Goal: Information Seeking & Learning: Learn about a topic

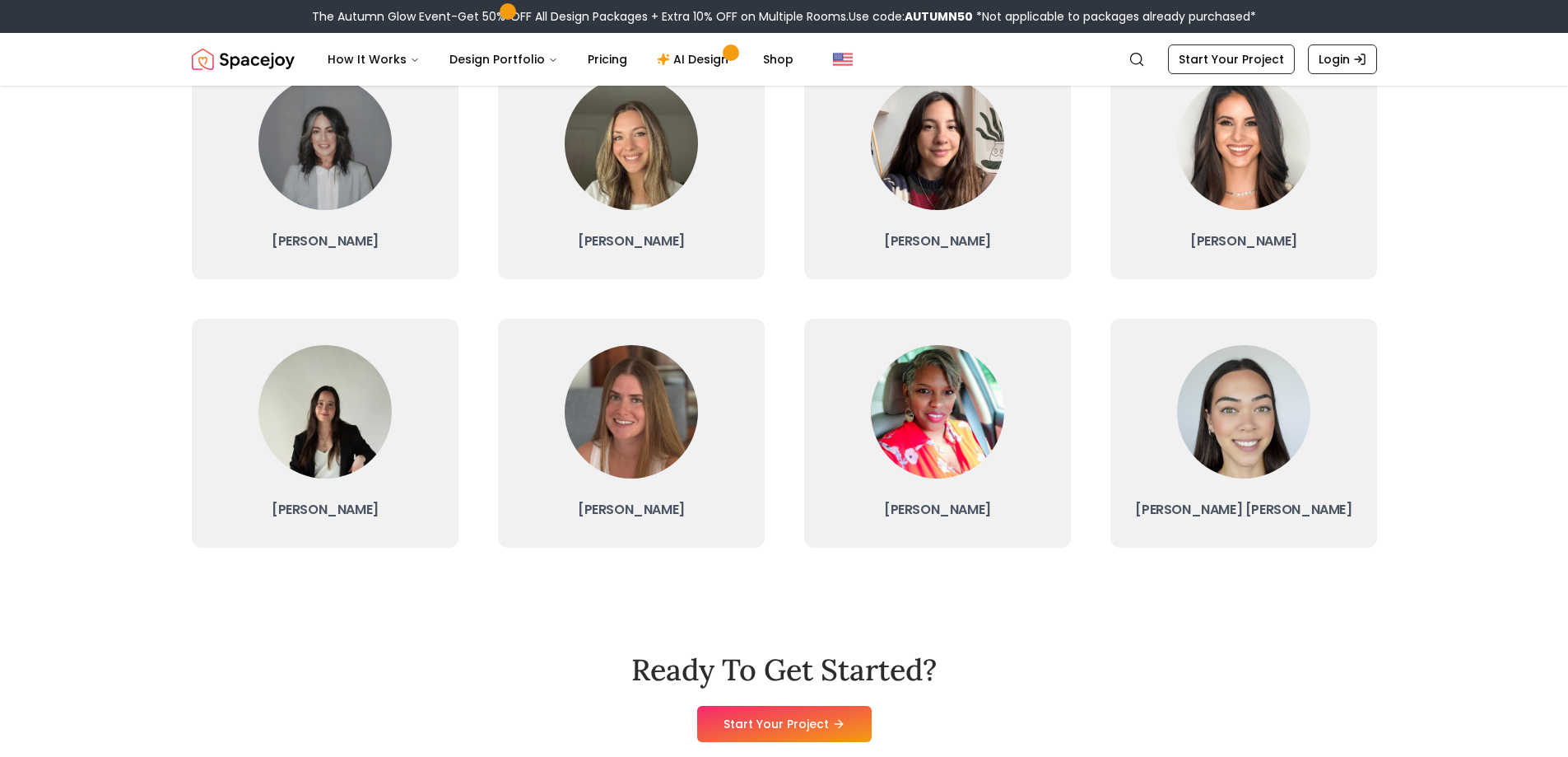
scroll to position [494, 0]
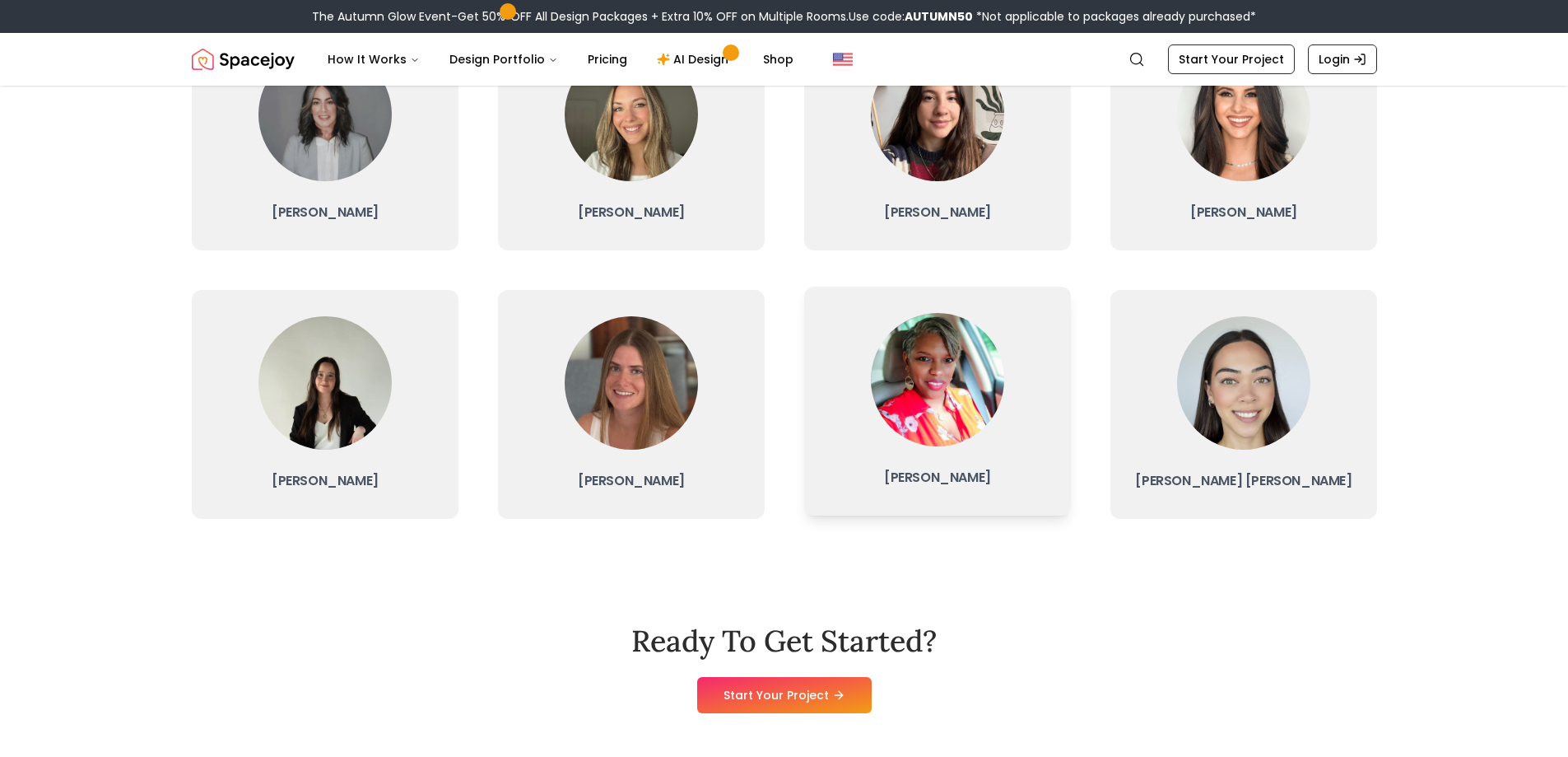
click at [1051, 420] on link "[PERSON_NAME]" at bounding box center [938, 401] width 267 height 229
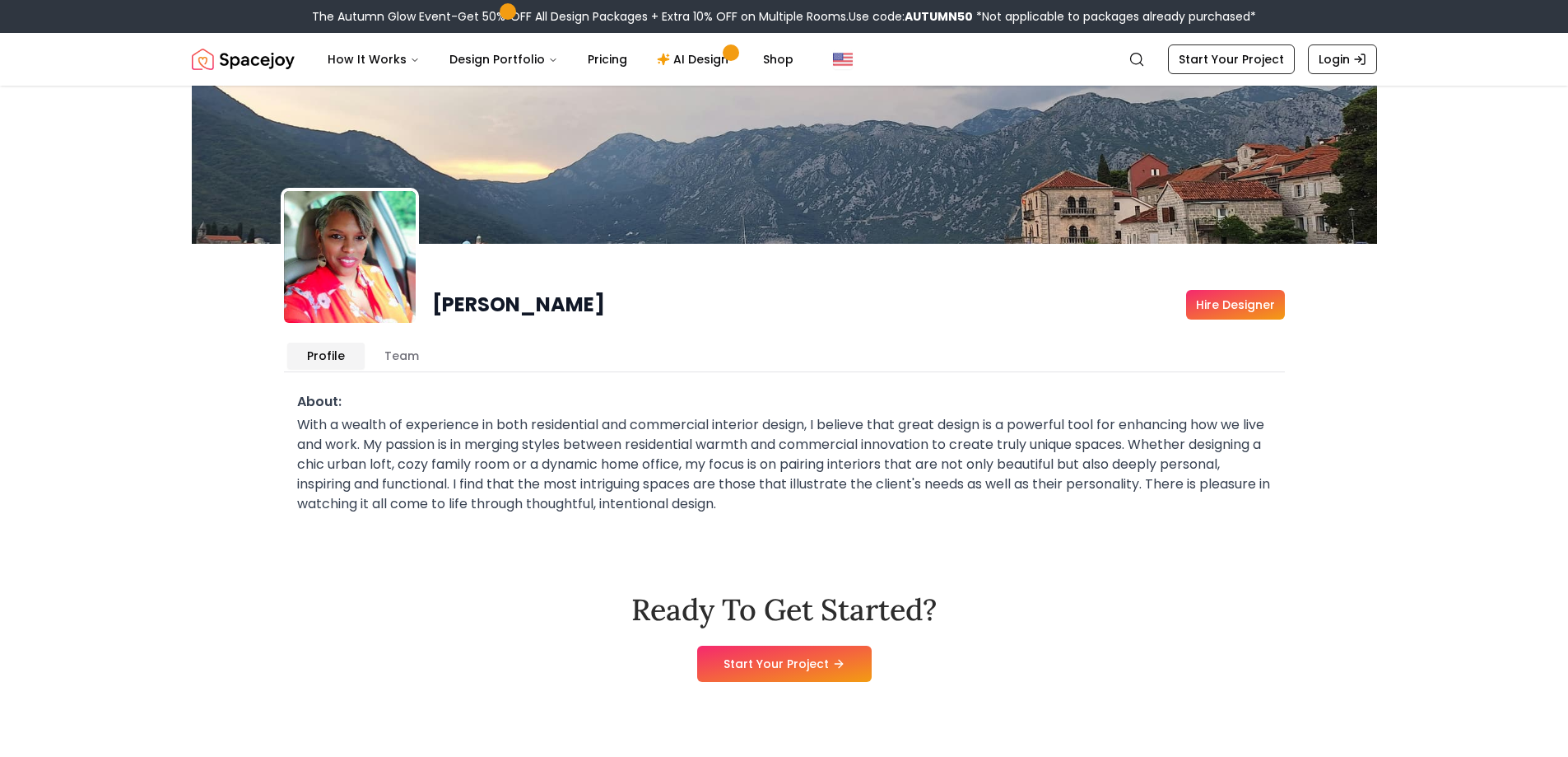
click at [400, 352] on button "Team" at bounding box center [402, 355] width 74 height 26
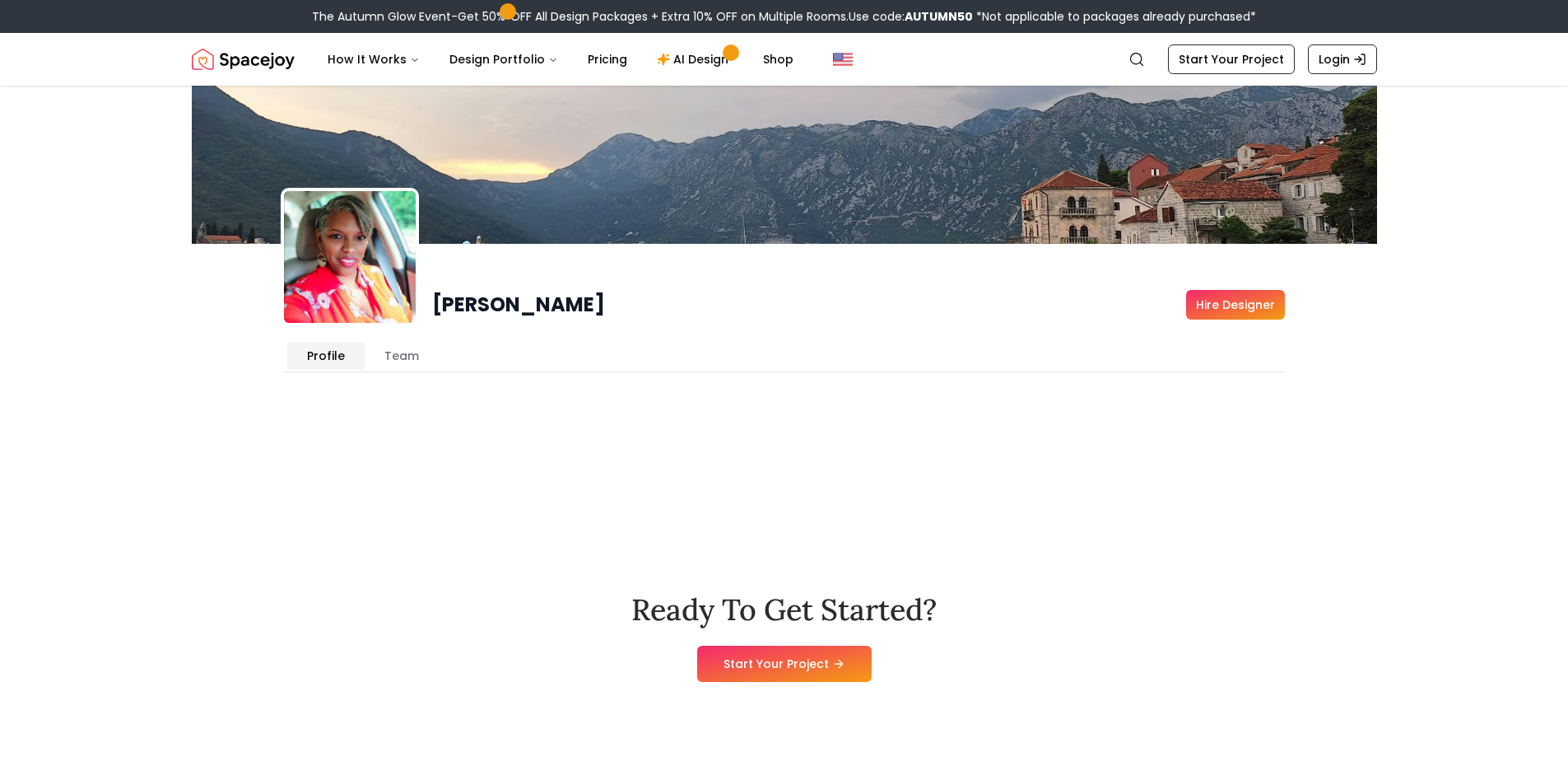
click at [326, 360] on button "Profile" at bounding box center [326, 355] width 77 height 26
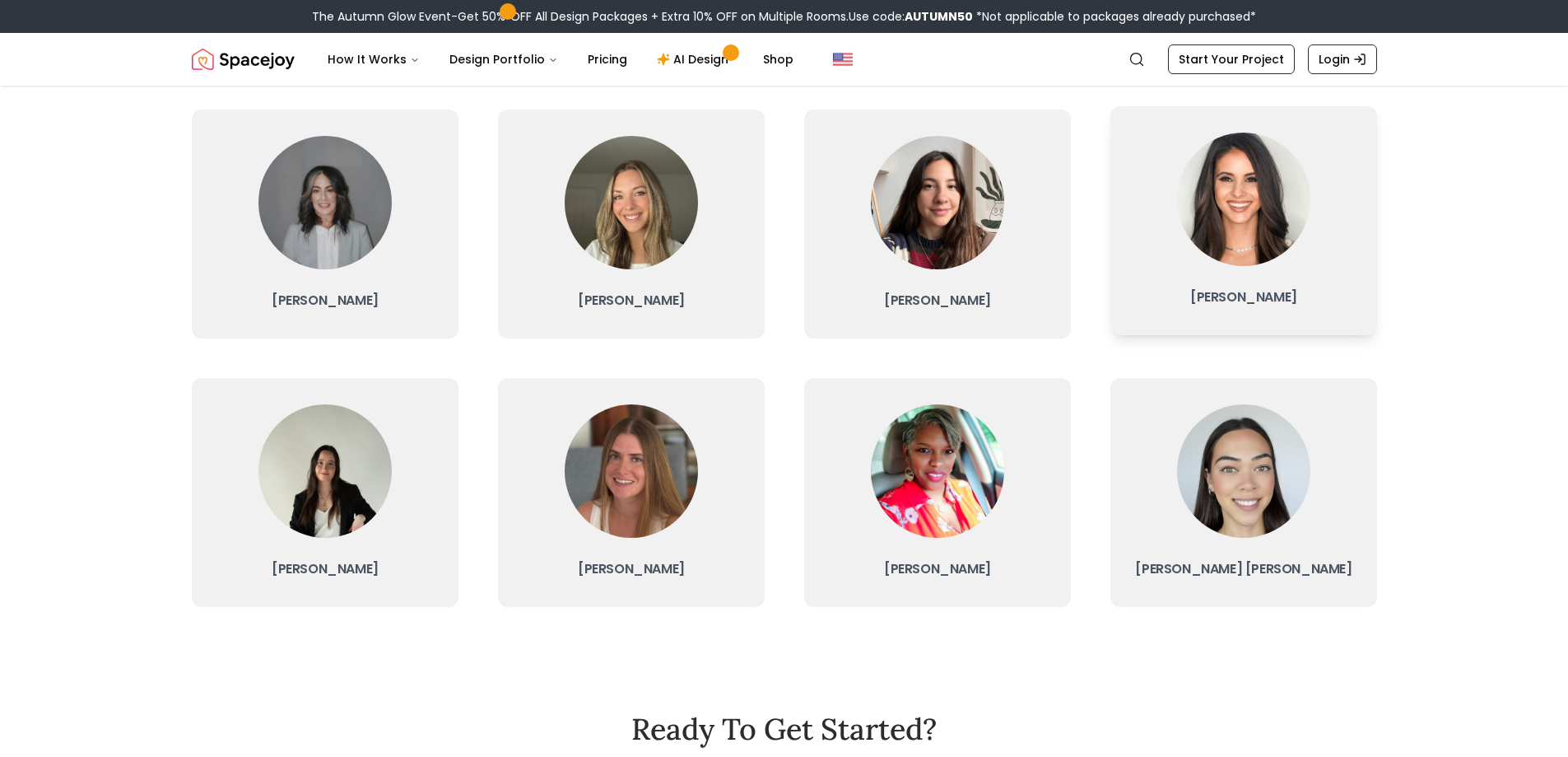
scroll to position [412, 0]
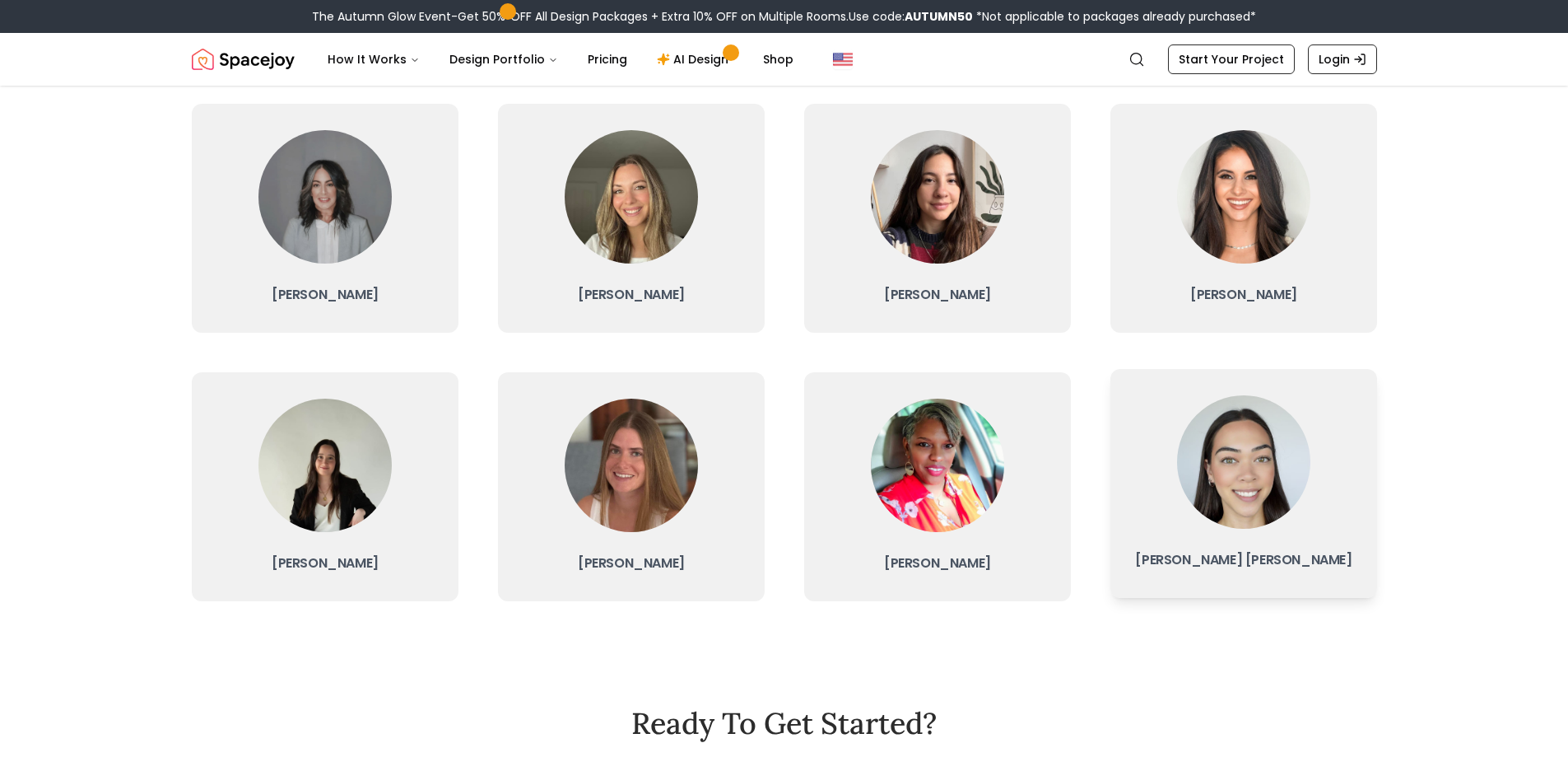
click at [1308, 480] on img at bounding box center [1244, 462] width 133 height 133
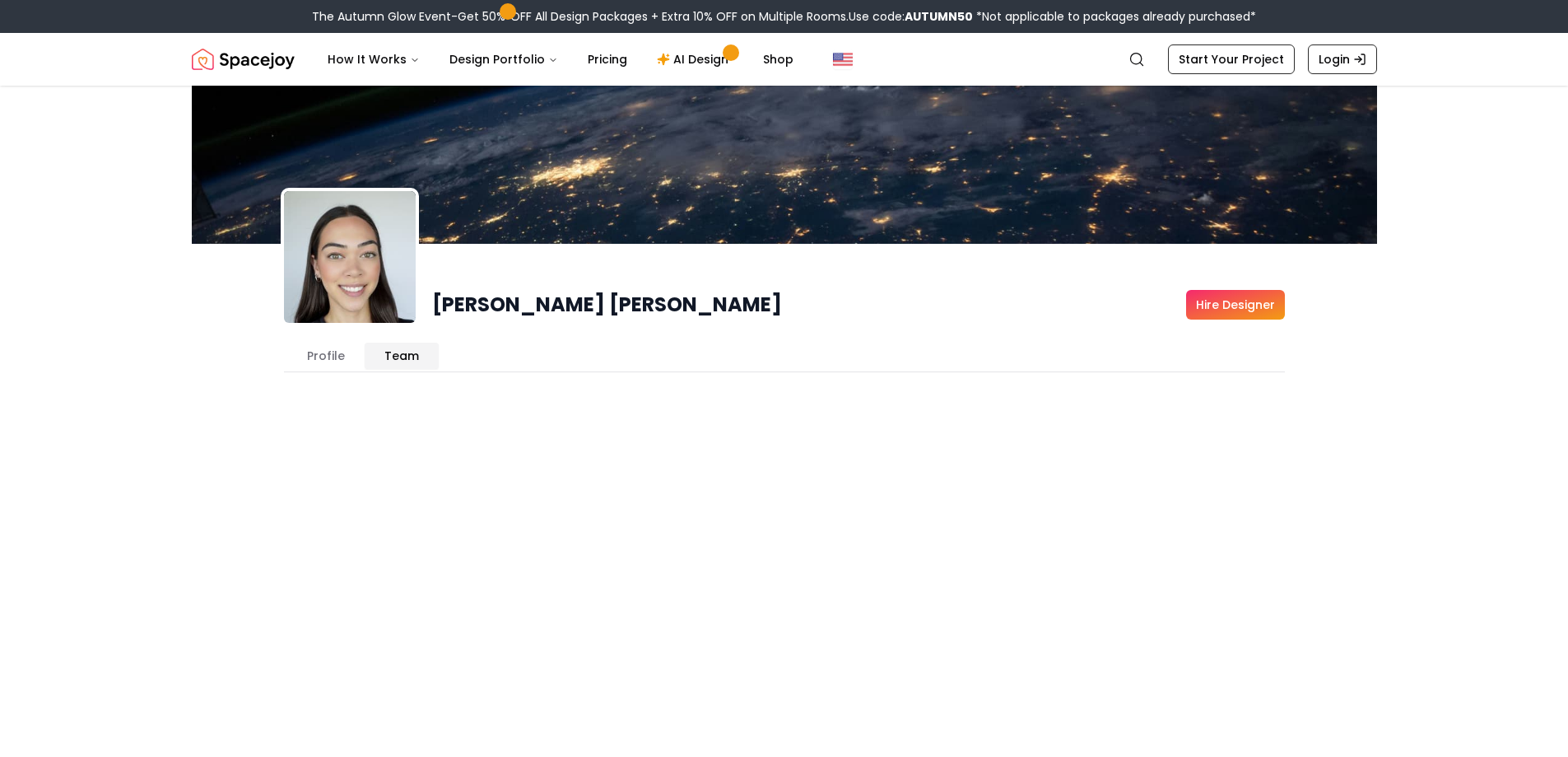
click at [423, 350] on button "Team" at bounding box center [402, 355] width 74 height 26
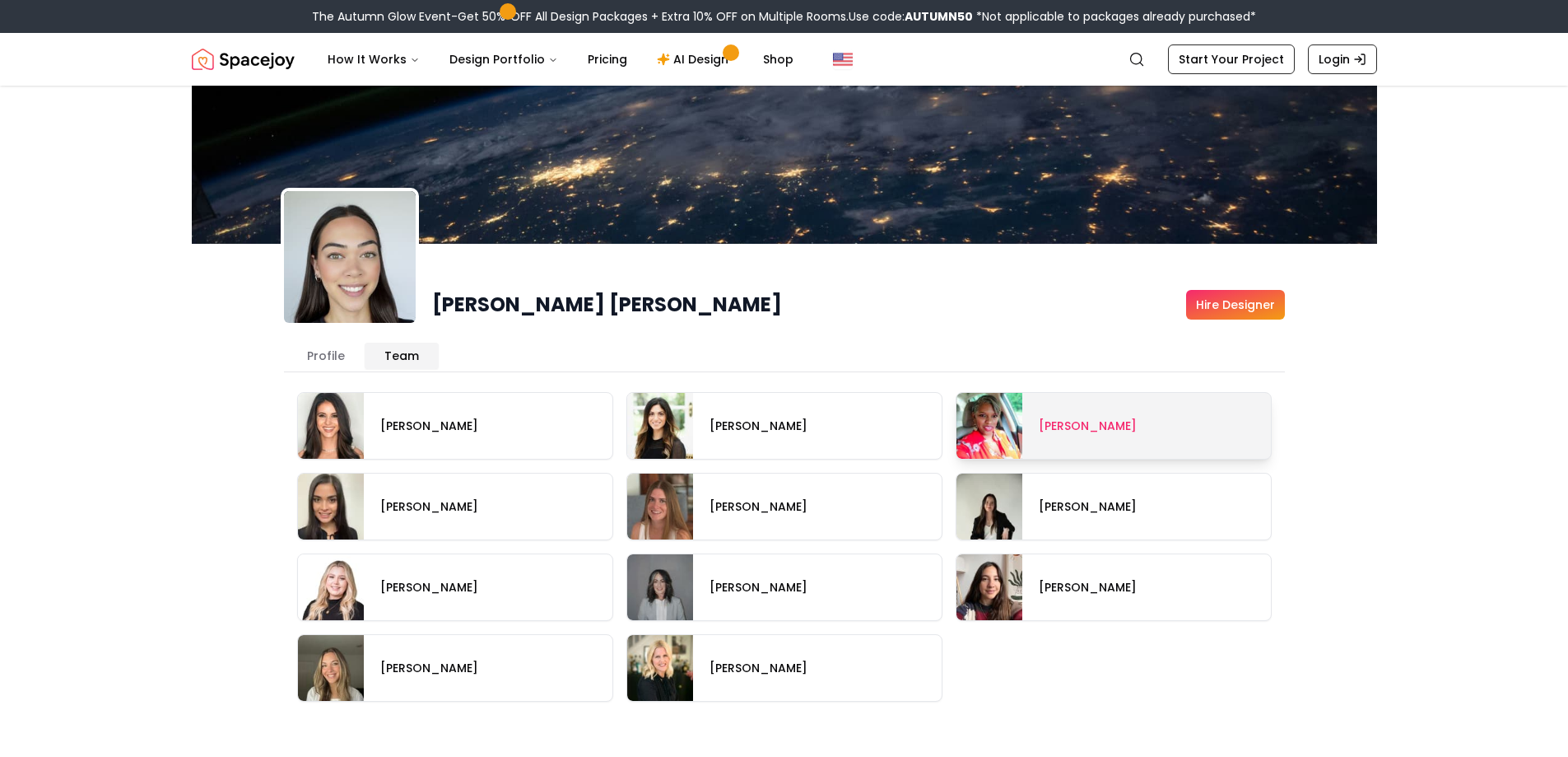
click at [1134, 407] on span at bounding box center [1114, 425] width 315 height 66
